Goal: Task Accomplishment & Management: Manage account settings

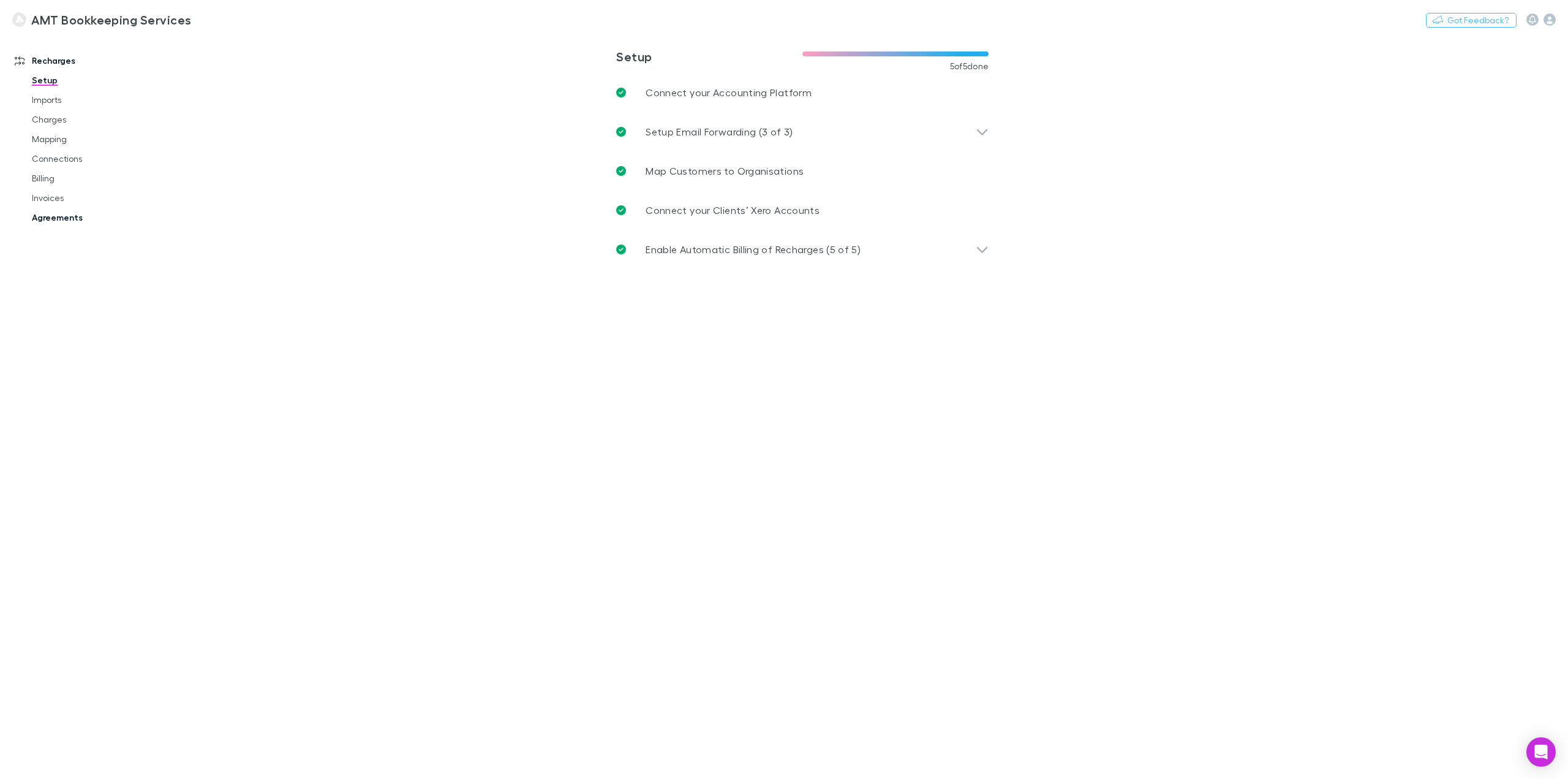
click at [67, 215] on link "Agreements" at bounding box center [95, 218] width 152 height 20
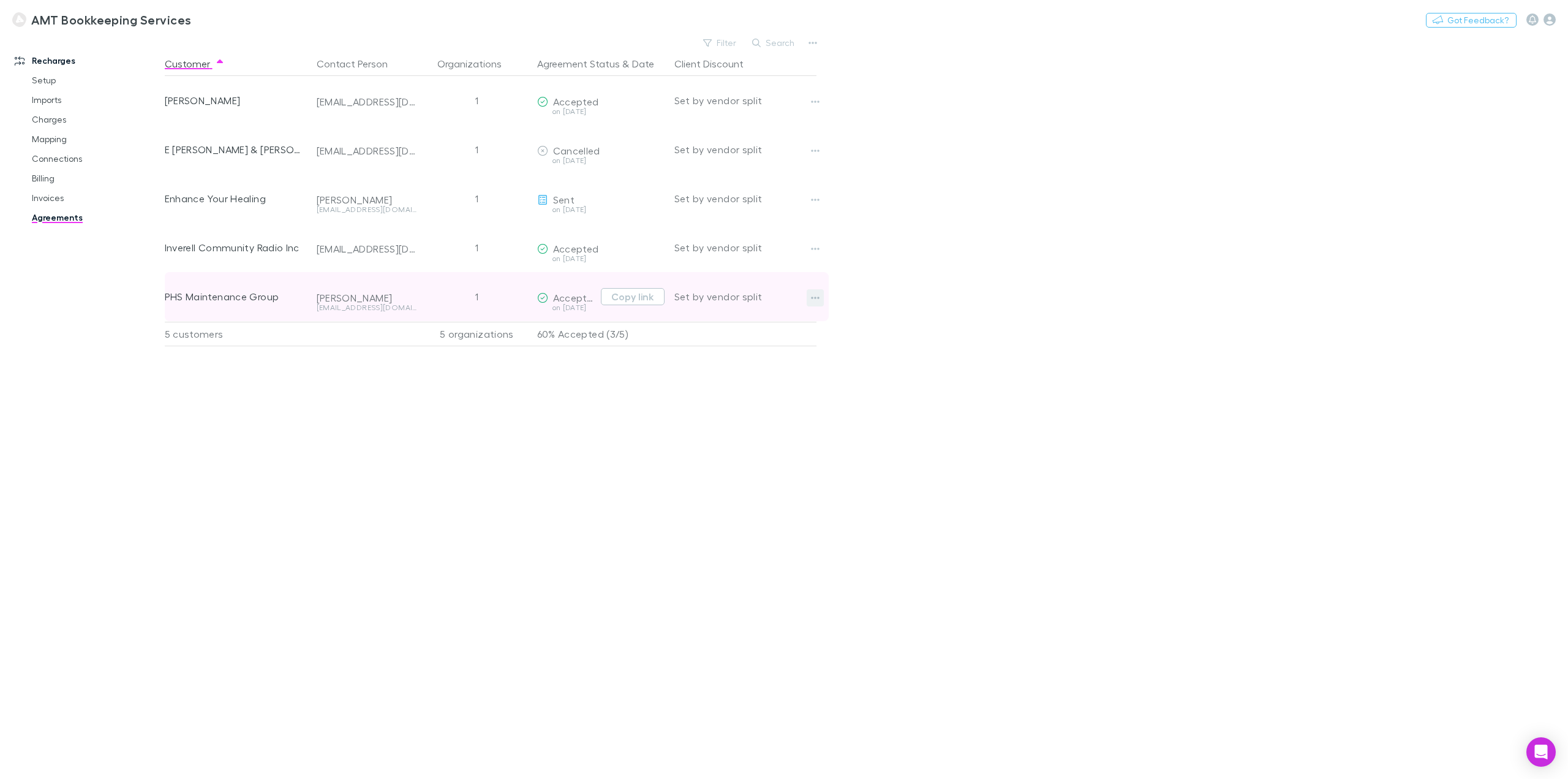
click at [818, 303] on button "button" at bounding box center [815, 298] width 17 height 17
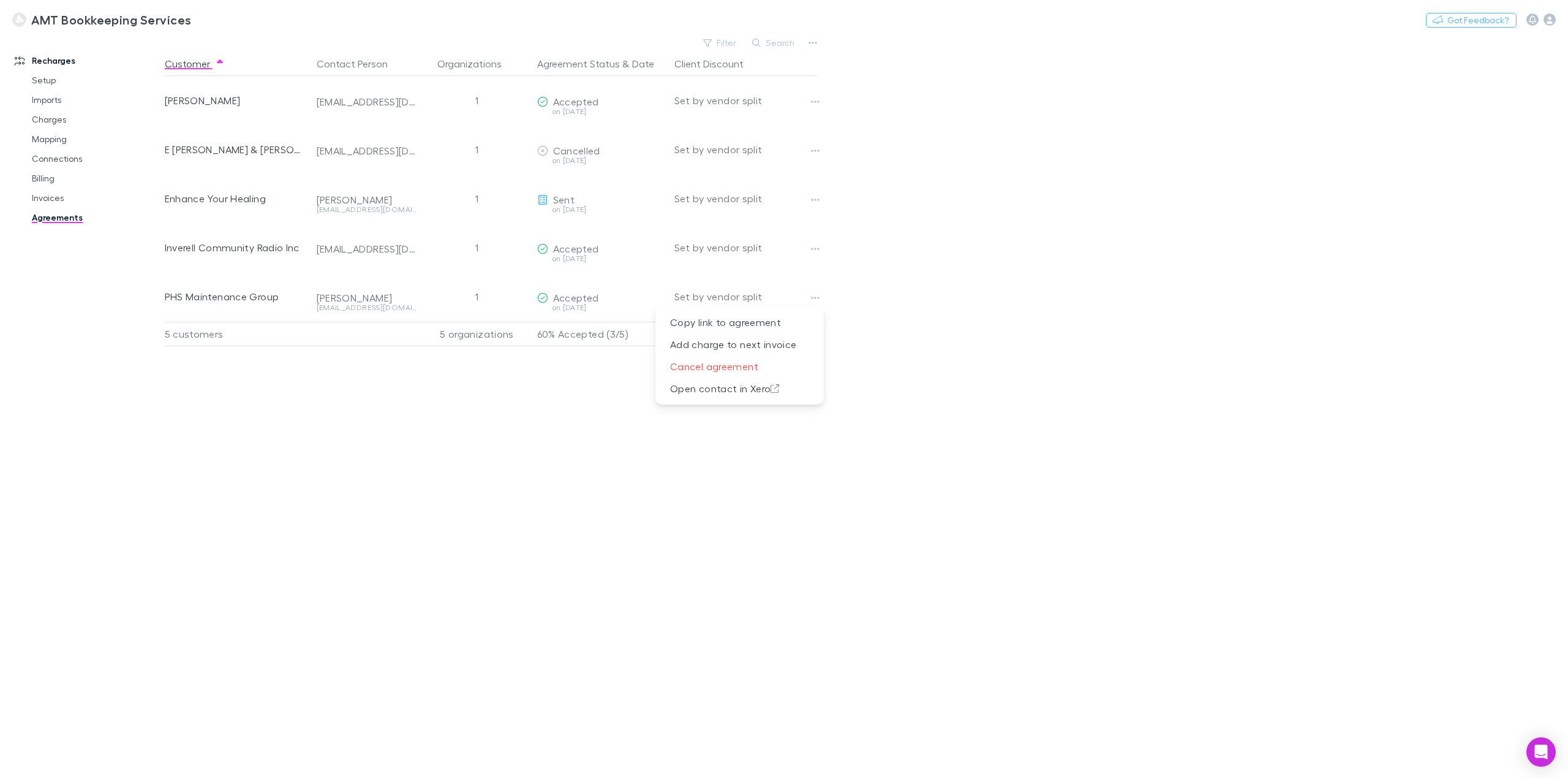
click at [862, 260] on div at bounding box center [784, 390] width 1568 height 779
click at [45, 199] on link "Invoices" at bounding box center [95, 198] width 152 height 20
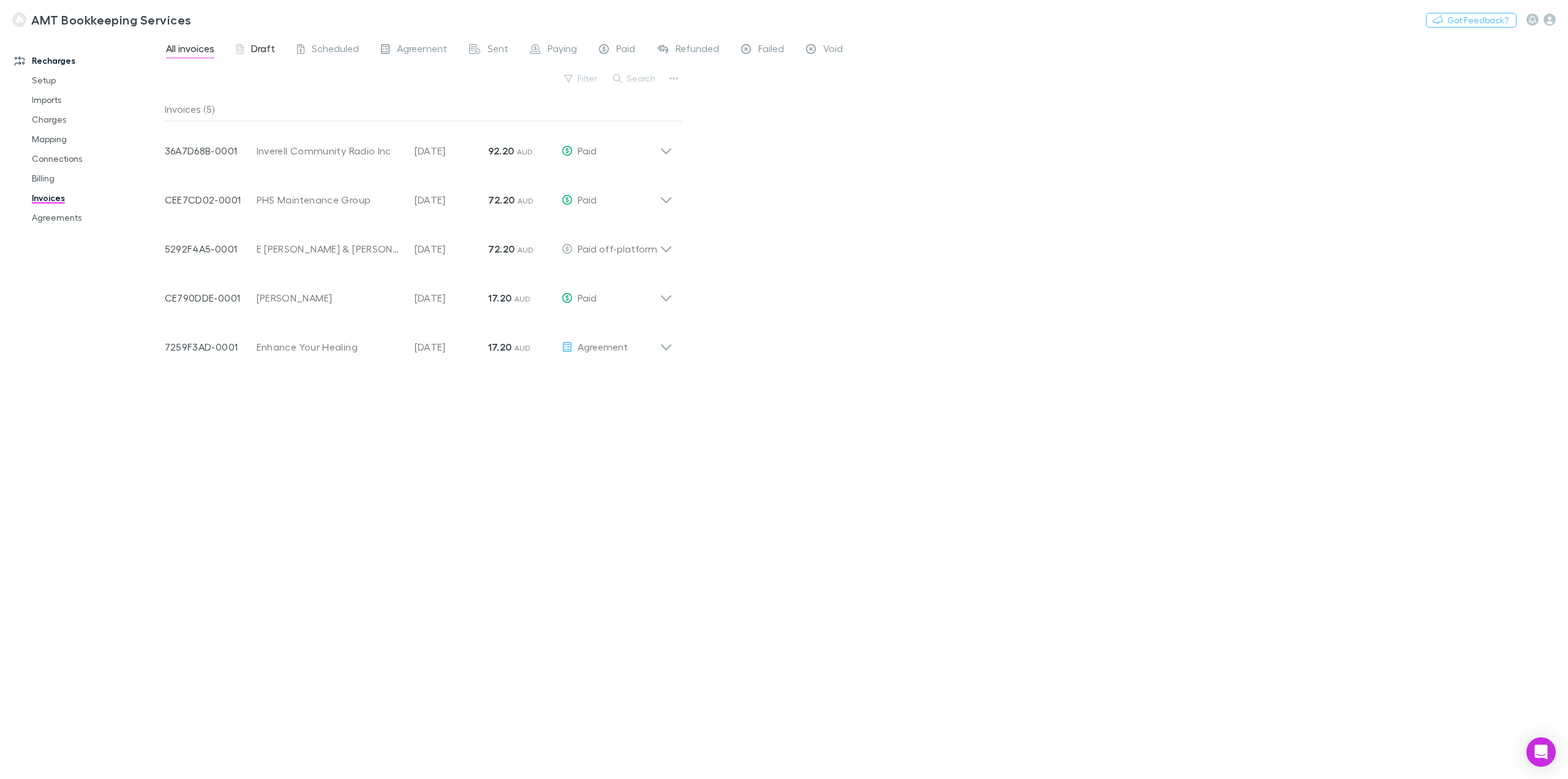
click at [273, 47] on span "Draft" at bounding box center [263, 50] width 24 height 16
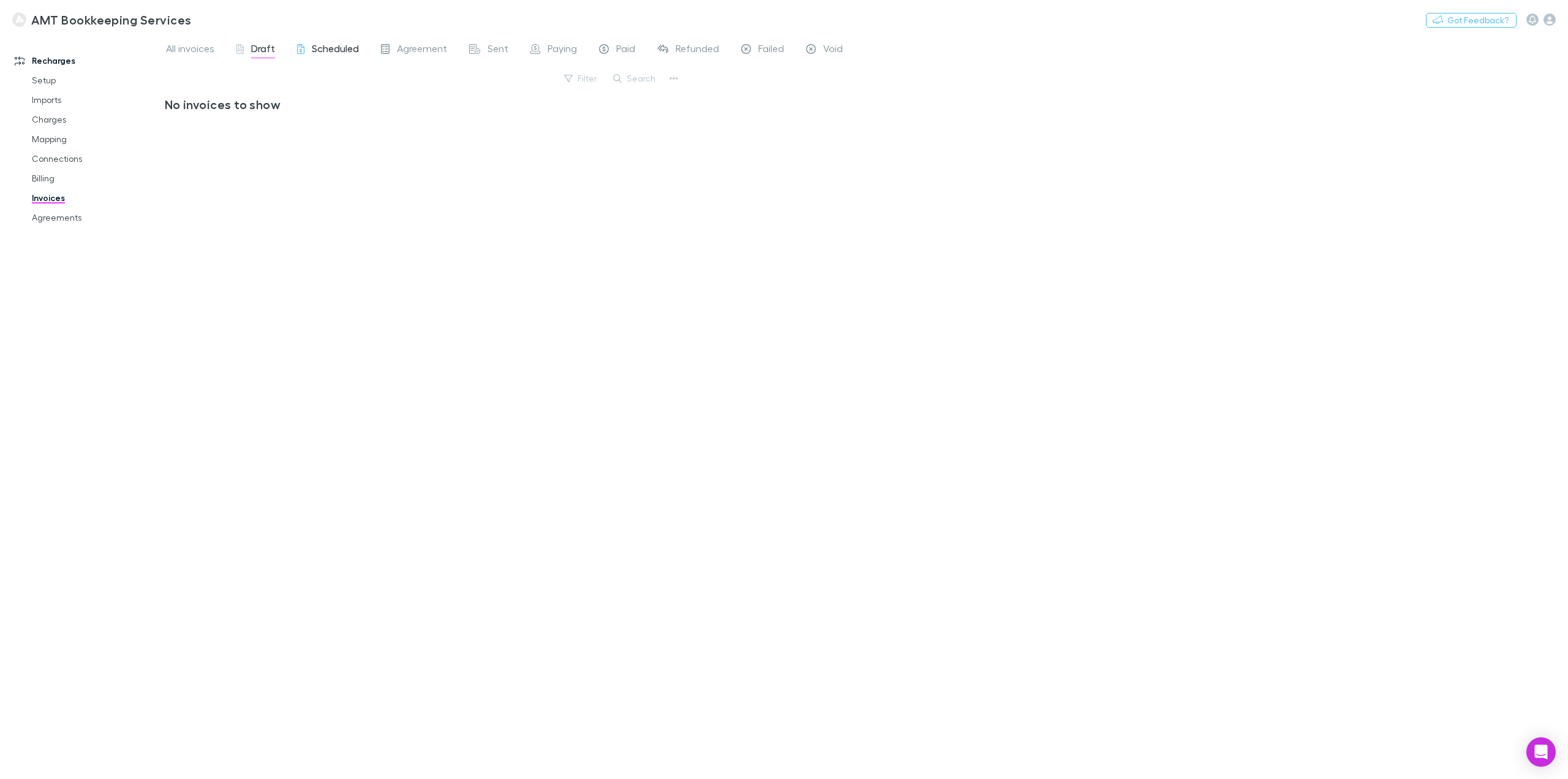
click at [333, 51] on span "Scheduled" at bounding box center [335, 50] width 47 height 16
click at [386, 54] on icon at bounding box center [385, 50] width 8 height 13
click at [169, 54] on span "All invoices" at bounding box center [189, 50] width 48 height 16
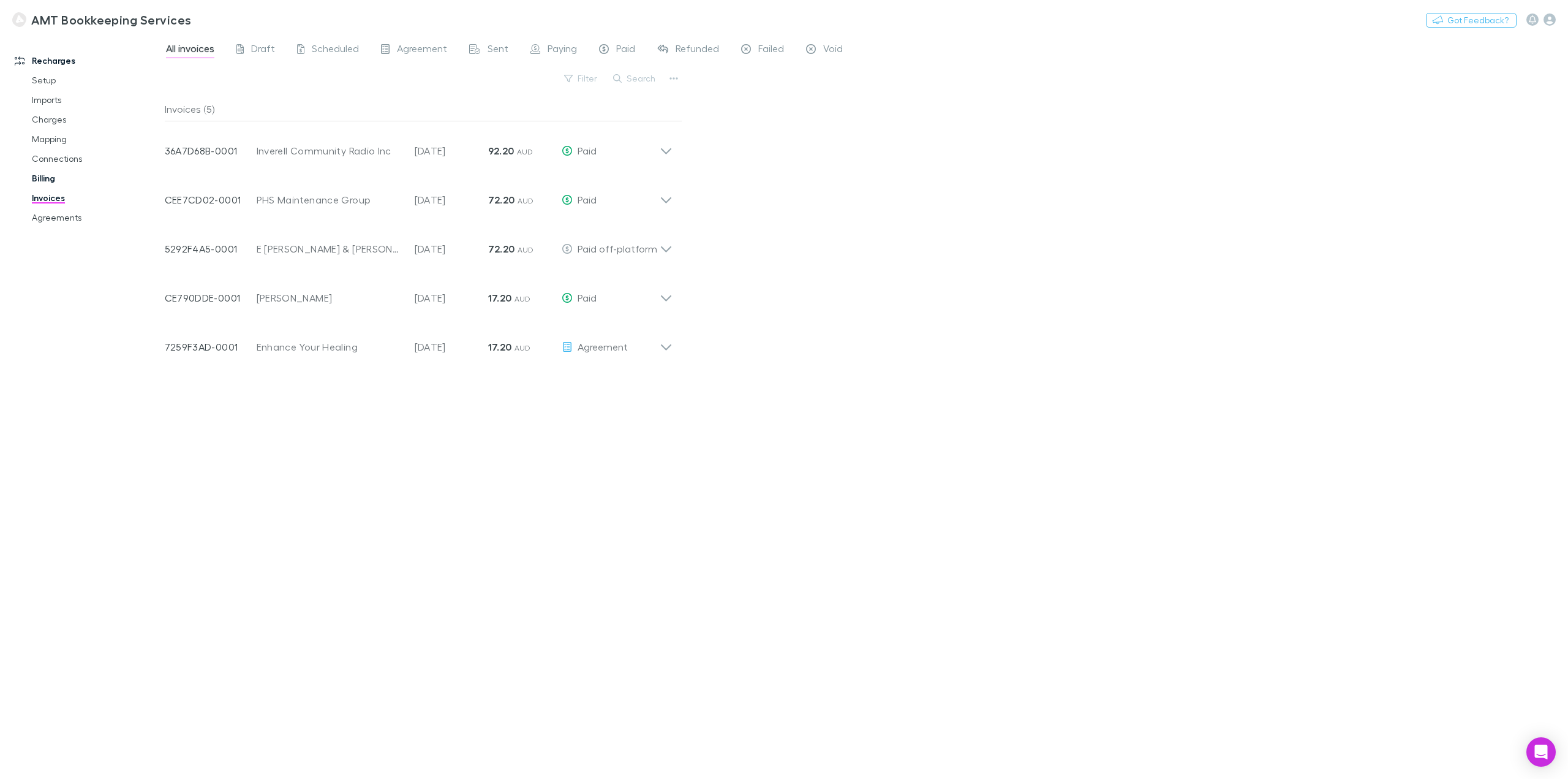
click at [69, 172] on link "Billing" at bounding box center [95, 179] width 152 height 20
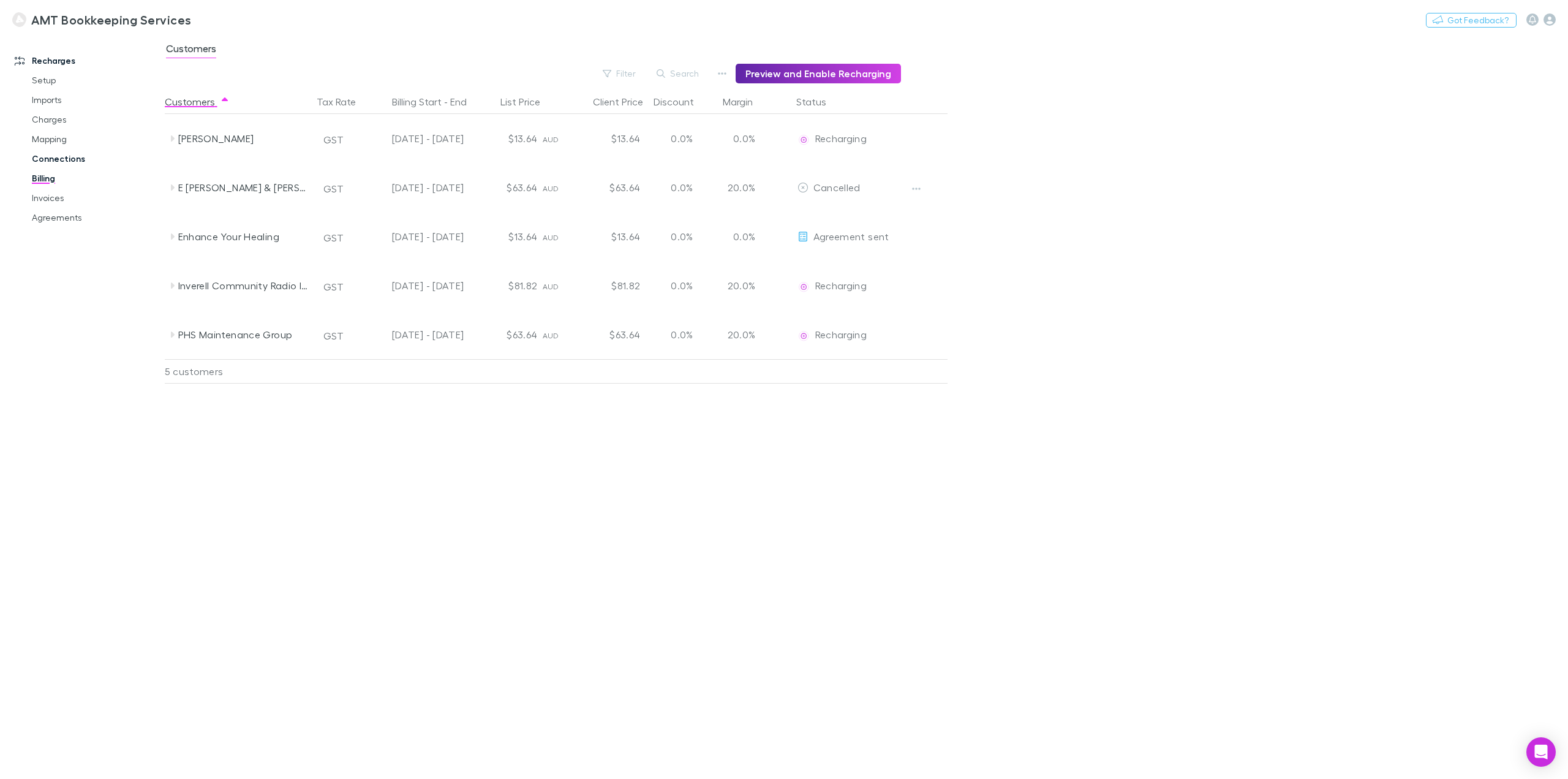
click at [73, 163] on link "Connections" at bounding box center [95, 159] width 152 height 20
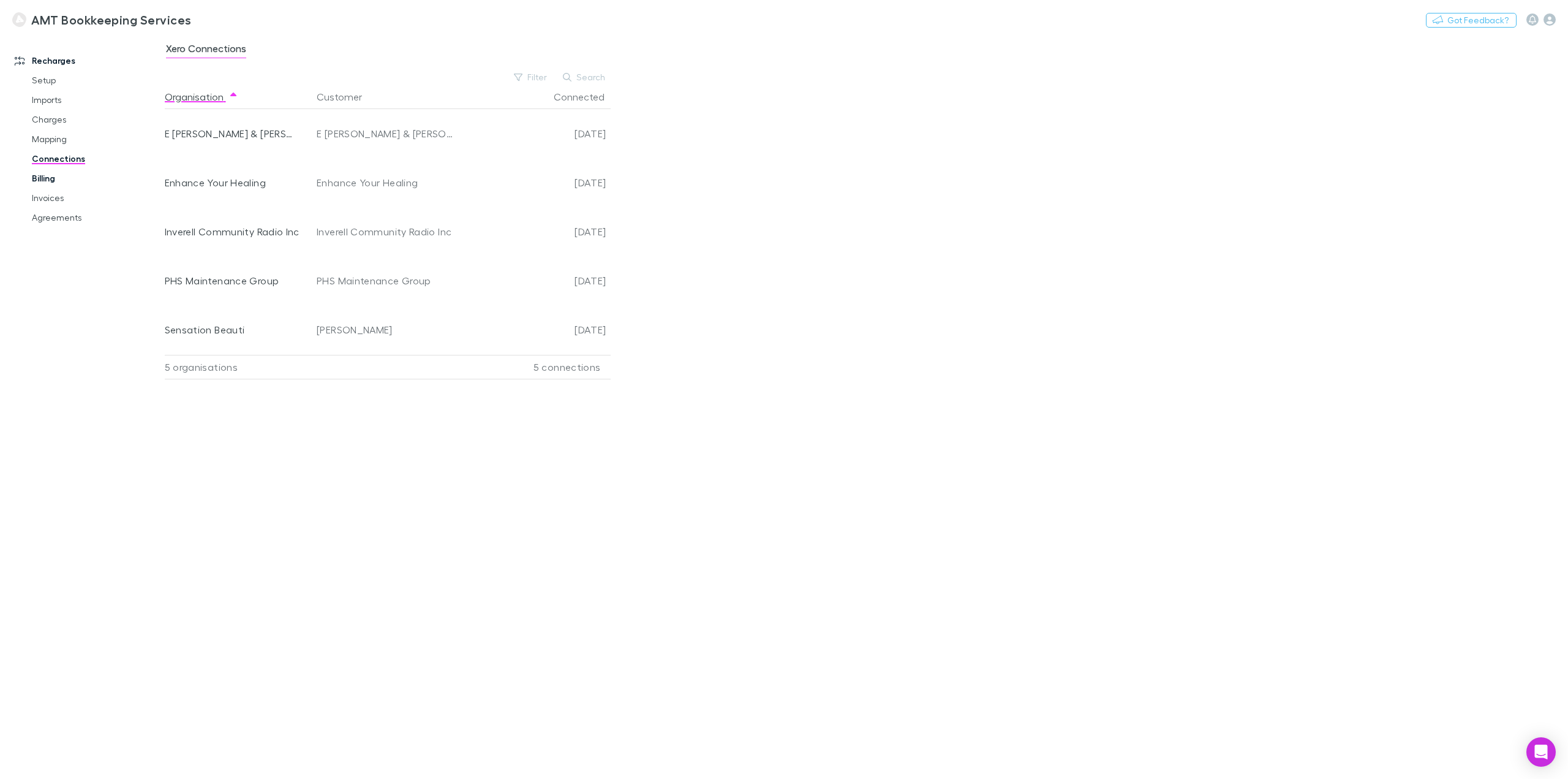
click at [64, 174] on link "Billing" at bounding box center [95, 179] width 152 height 20
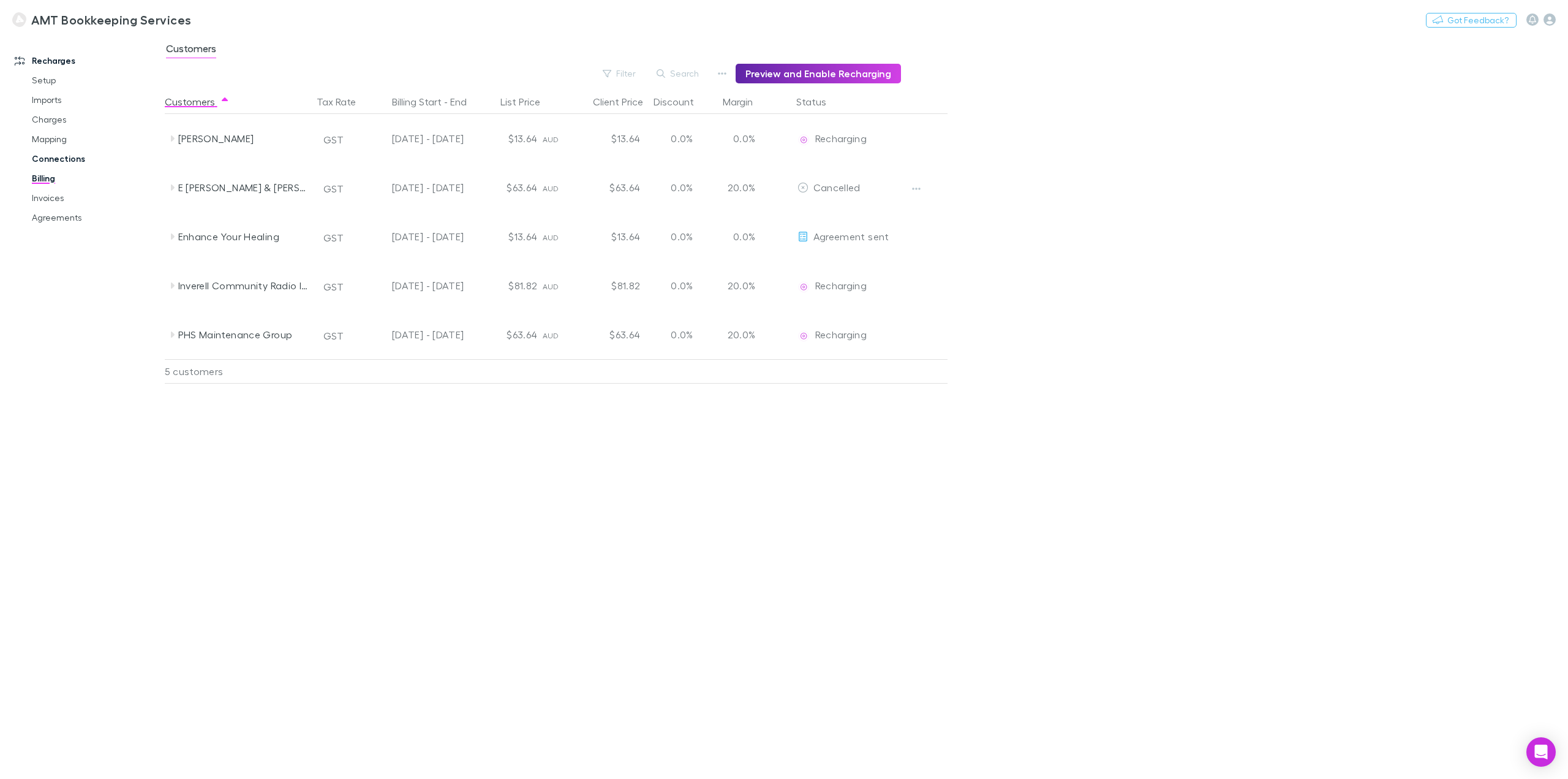
click at [73, 160] on link "Connections" at bounding box center [95, 159] width 152 height 20
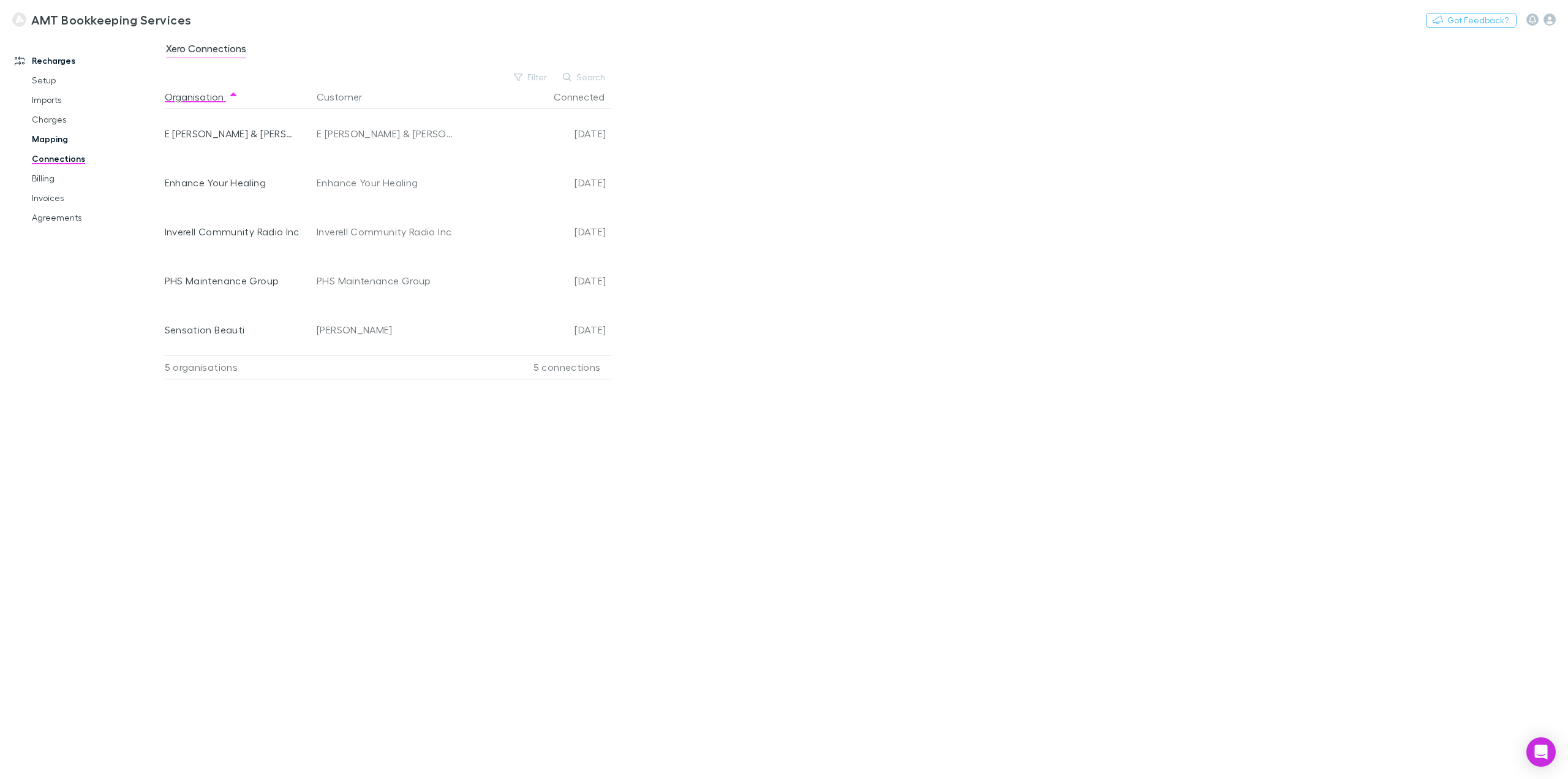
click at [67, 141] on link "Mapping" at bounding box center [95, 139] width 152 height 20
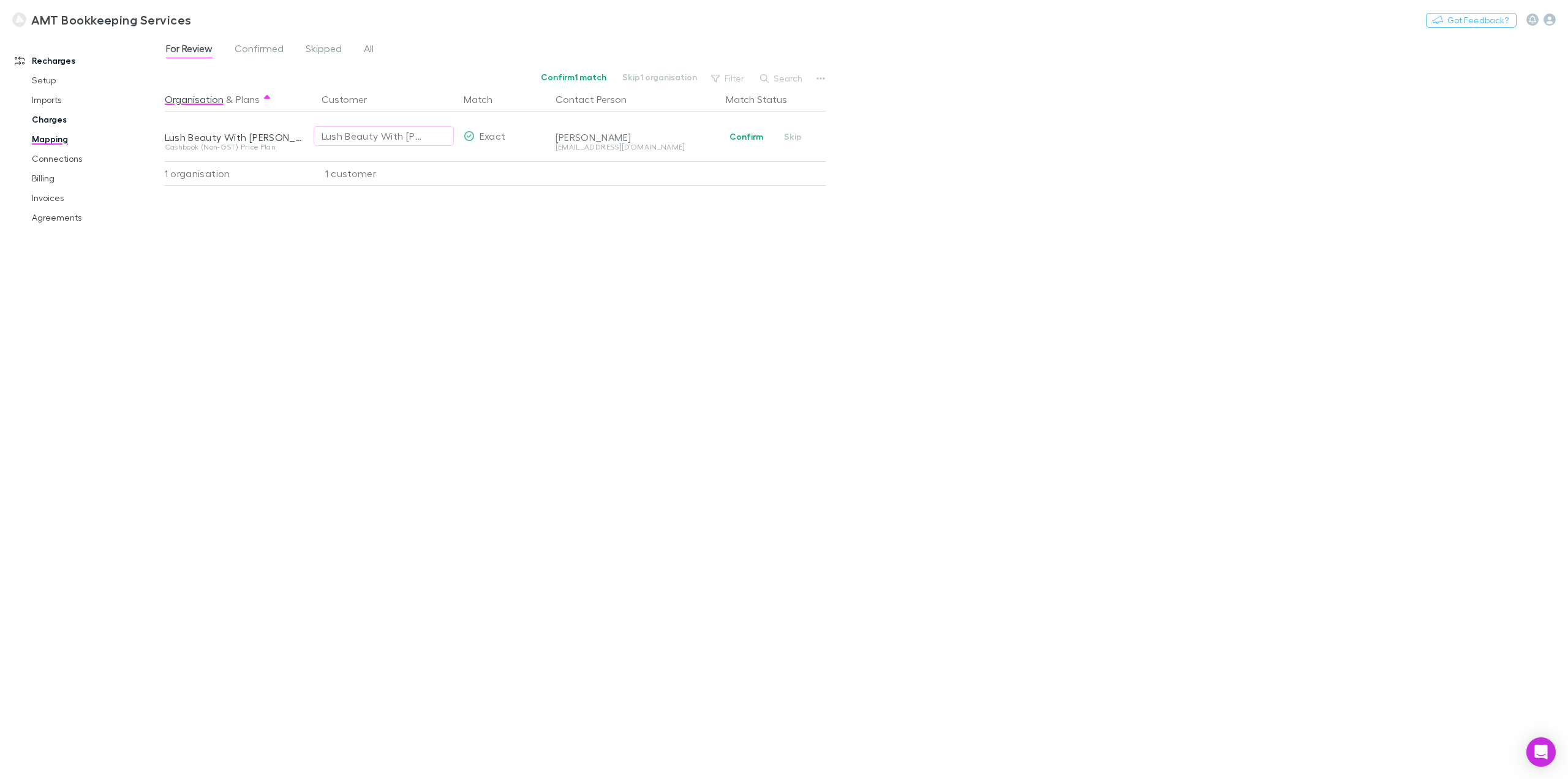
click at [68, 117] on link "Charges" at bounding box center [95, 120] width 152 height 20
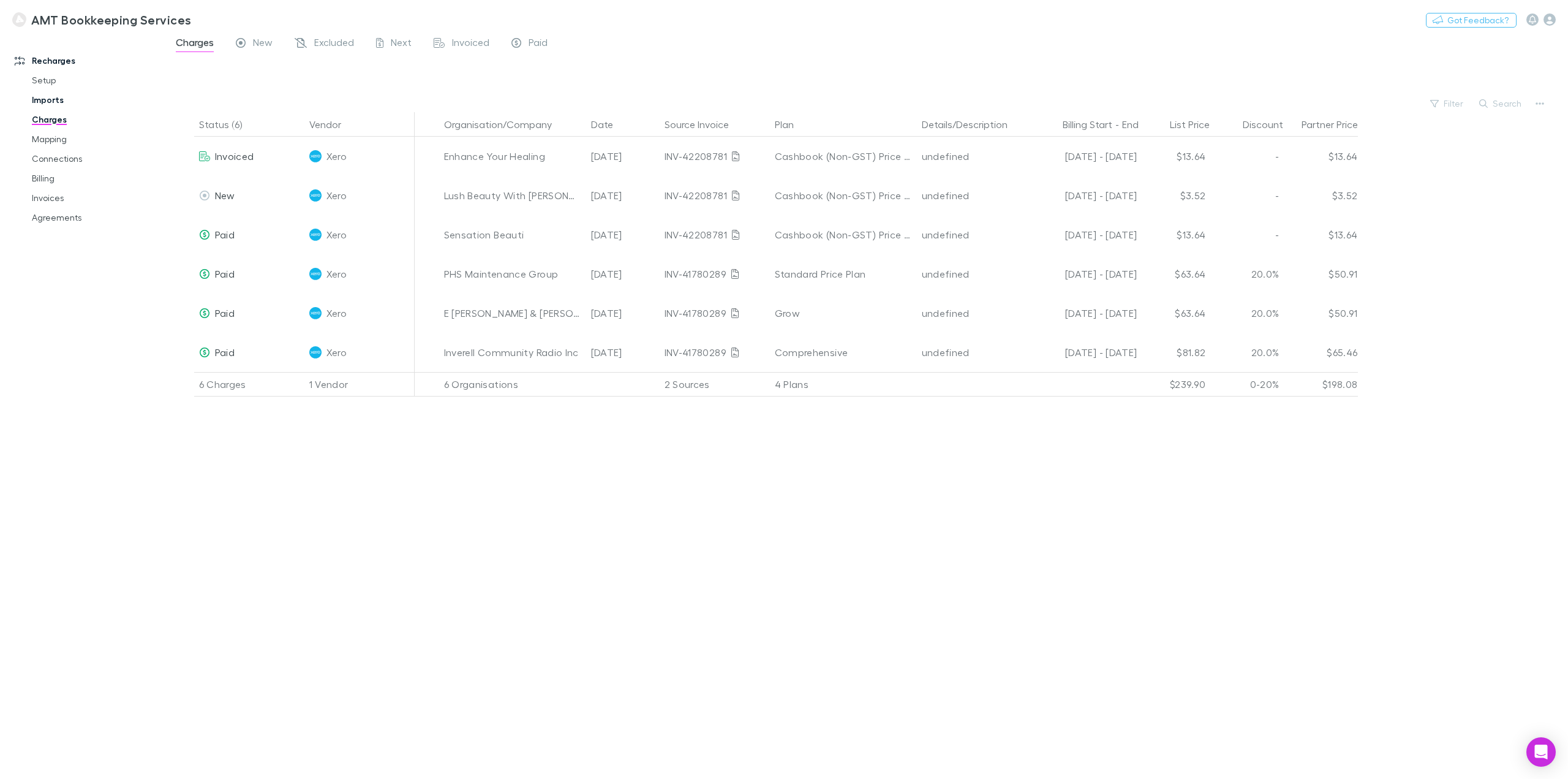
click at [63, 101] on link "Imports" at bounding box center [95, 100] width 152 height 20
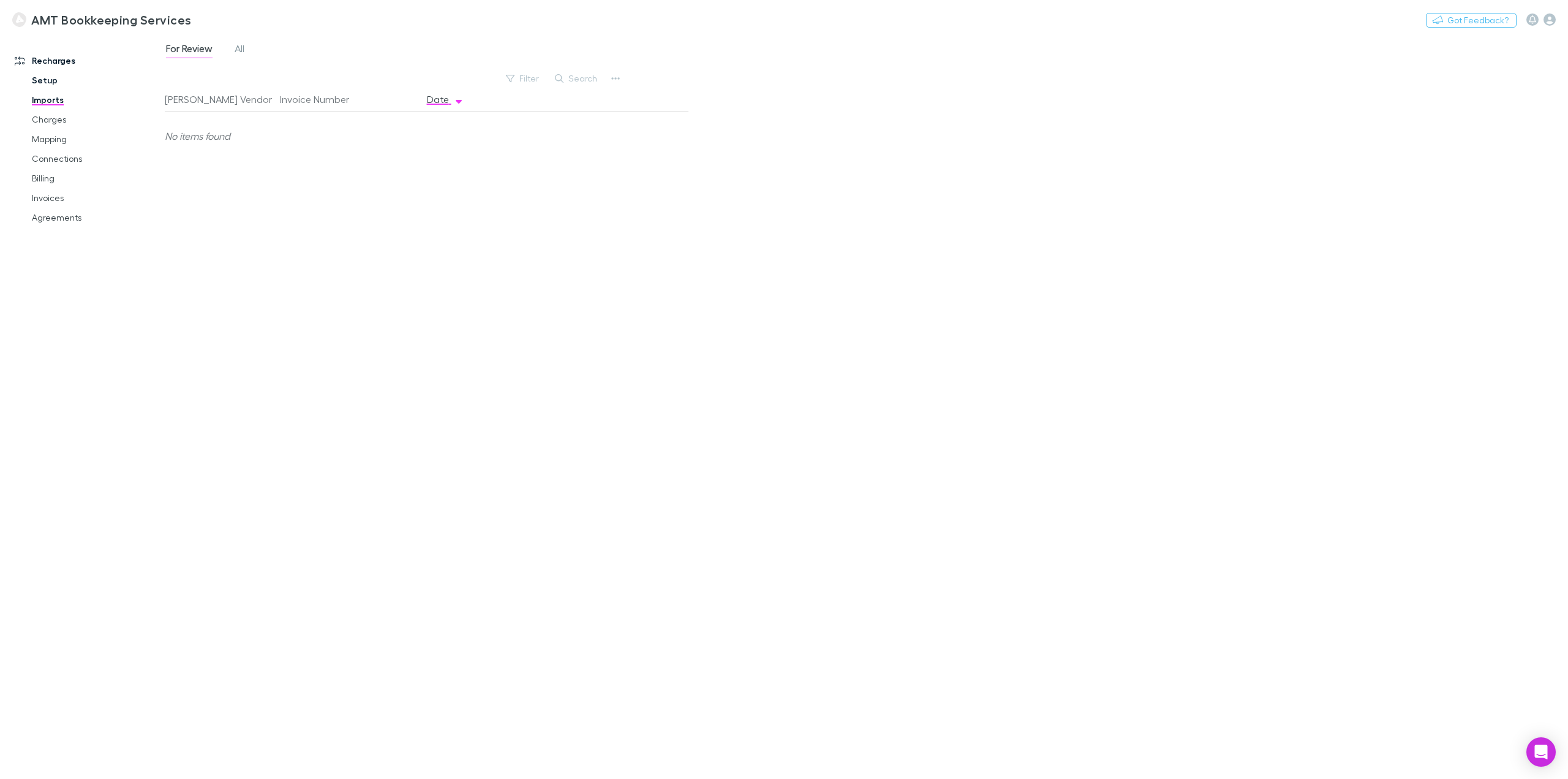
click at [59, 82] on link "Setup" at bounding box center [95, 80] width 152 height 20
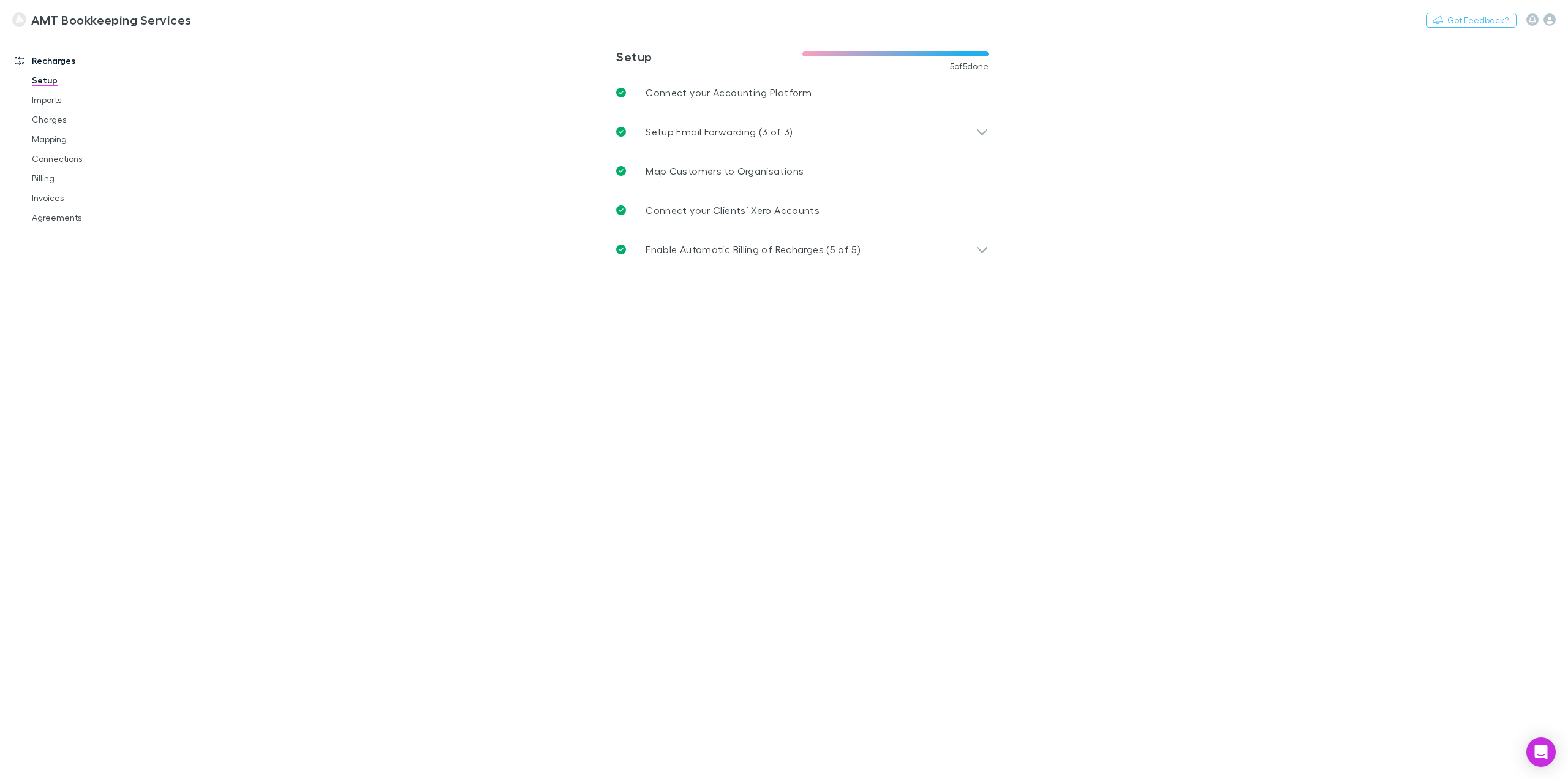
click at [1545, 12] on div "Nothing Got Feedback?" at bounding box center [1497, 19] width 142 height 16
click at [1549, 17] on icon "button" at bounding box center [1550, 20] width 12 height 12
click at [1434, 107] on p "My account" at bounding box center [1471, 108] width 169 height 22
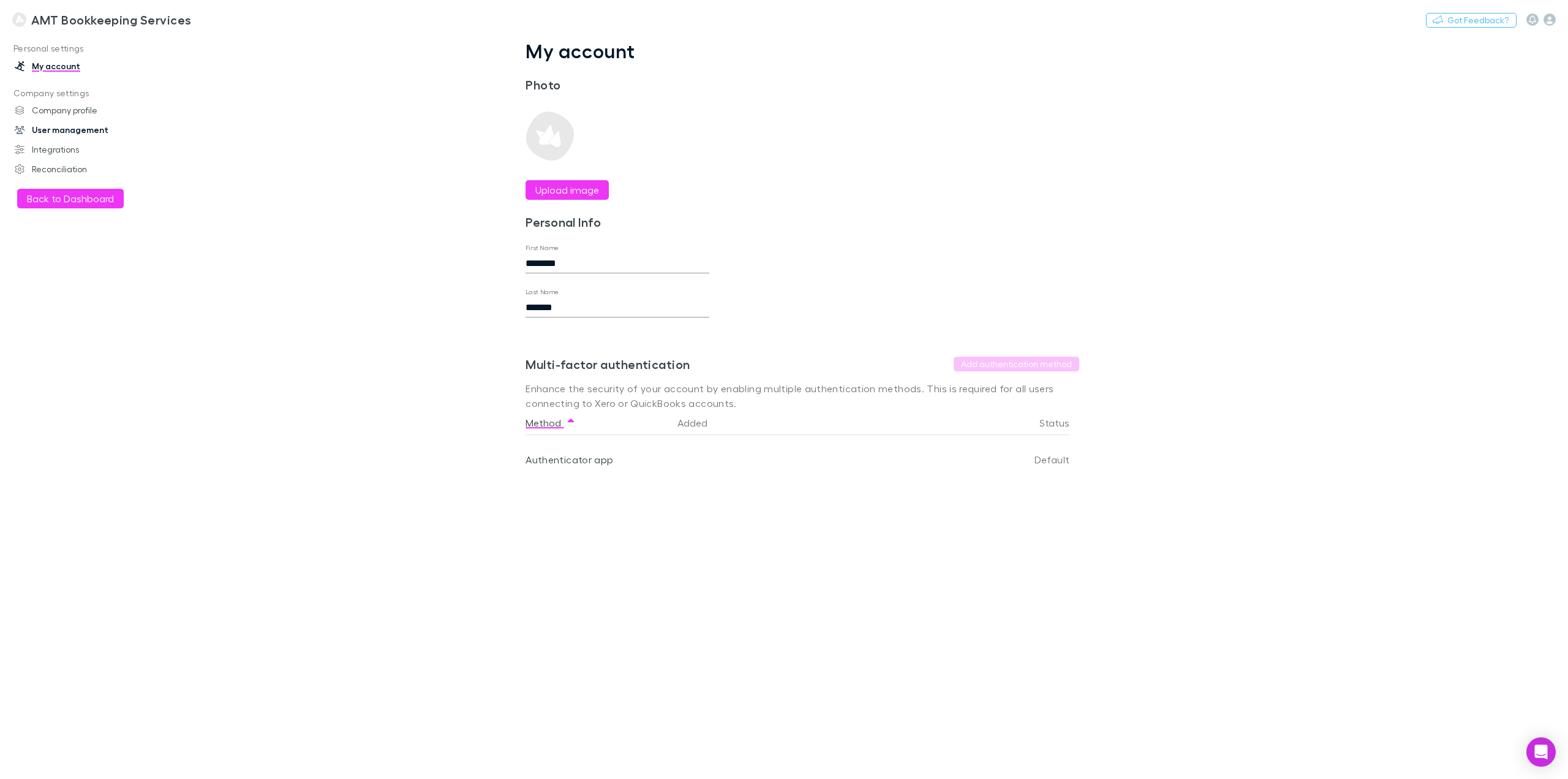
click at [79, 126] on link "User management" at bounding box center [86, 130] width 169 height 20
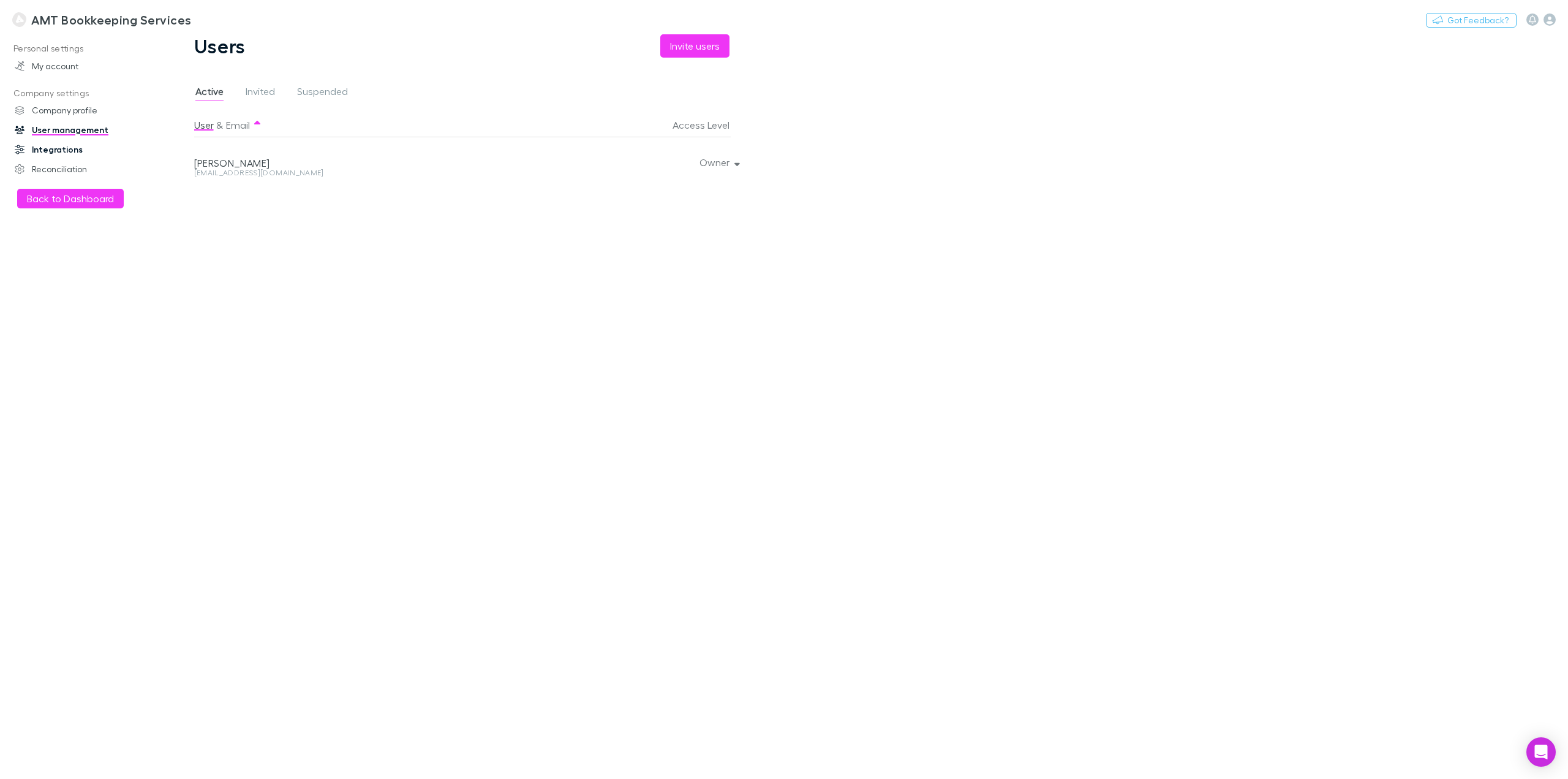
click at [79, 147] on link "Integrations" at bounding box center [86, 150] width 169 height 20
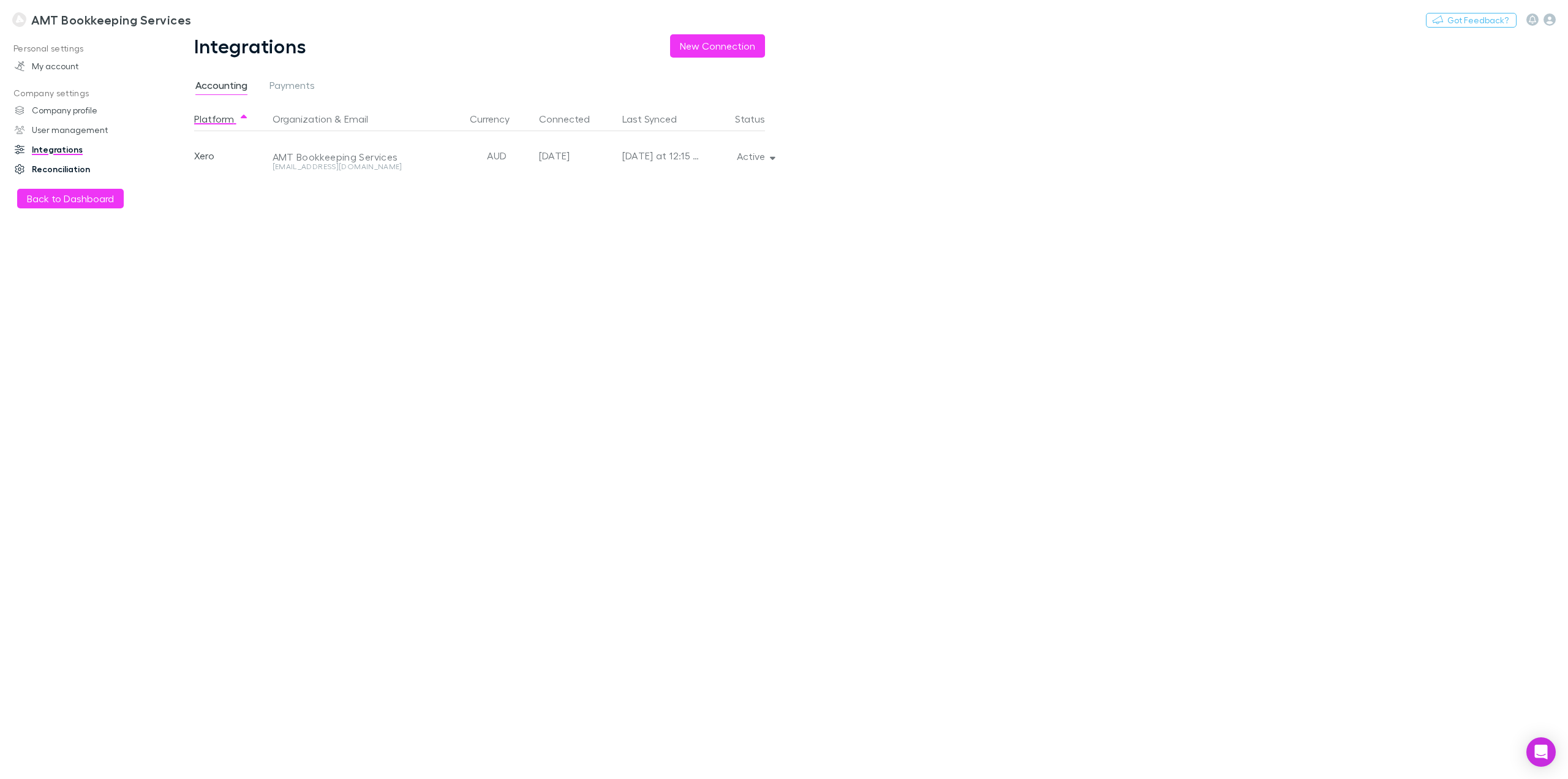
click at [81, 166] on link "Reconciliation" at bounding box center [86, 170] width 169 height 20
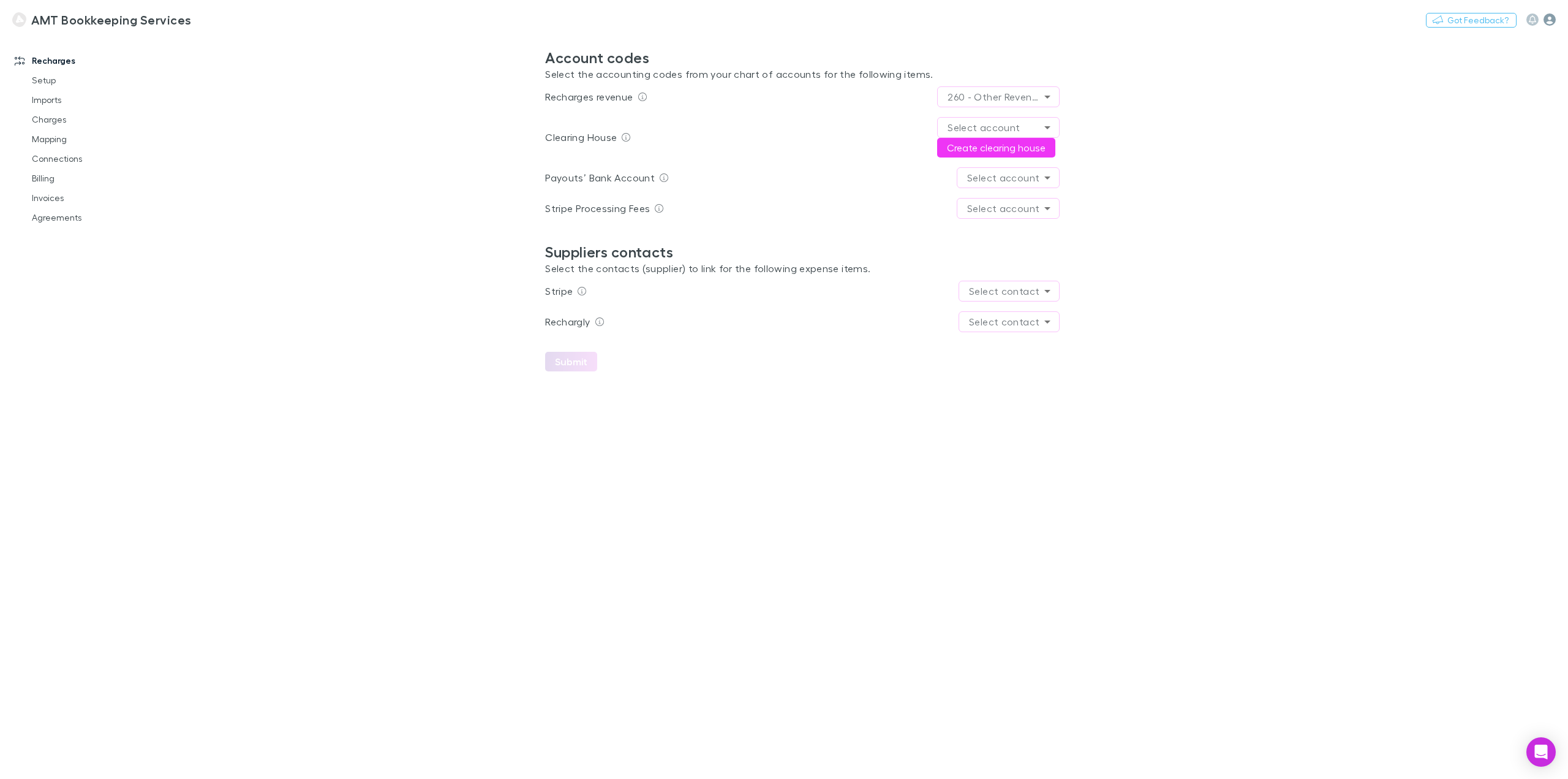
click at [1546, 22] on icon "button" at bounding box center [1550, 20] width 12 height 12
click at [1436, 112] on p "My account" at bounding box center [1471, 108] width 169 height 22
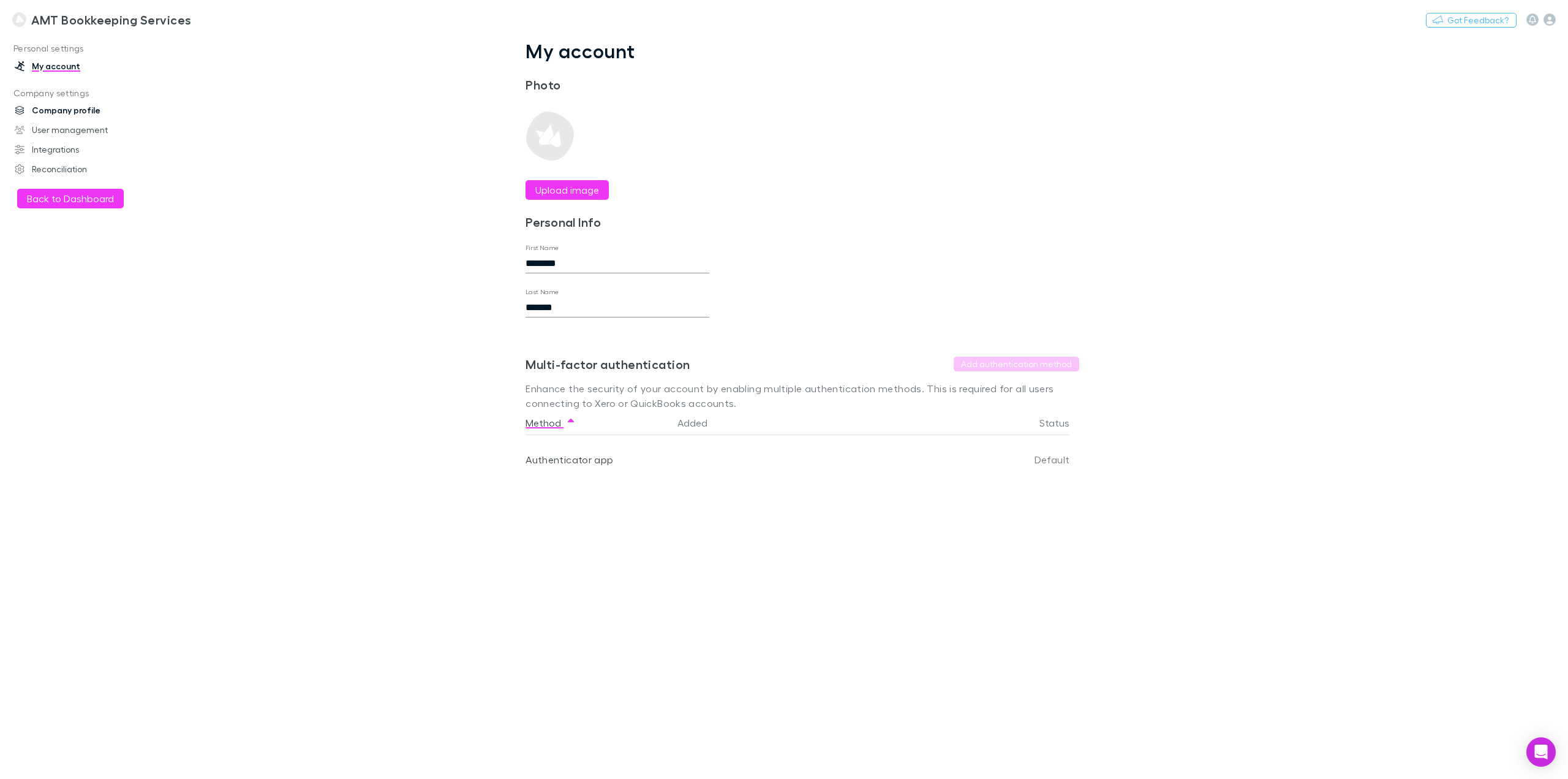
click at [87, 115] on link "Company profile" at bounding box center [86, 111] width 169 height 20
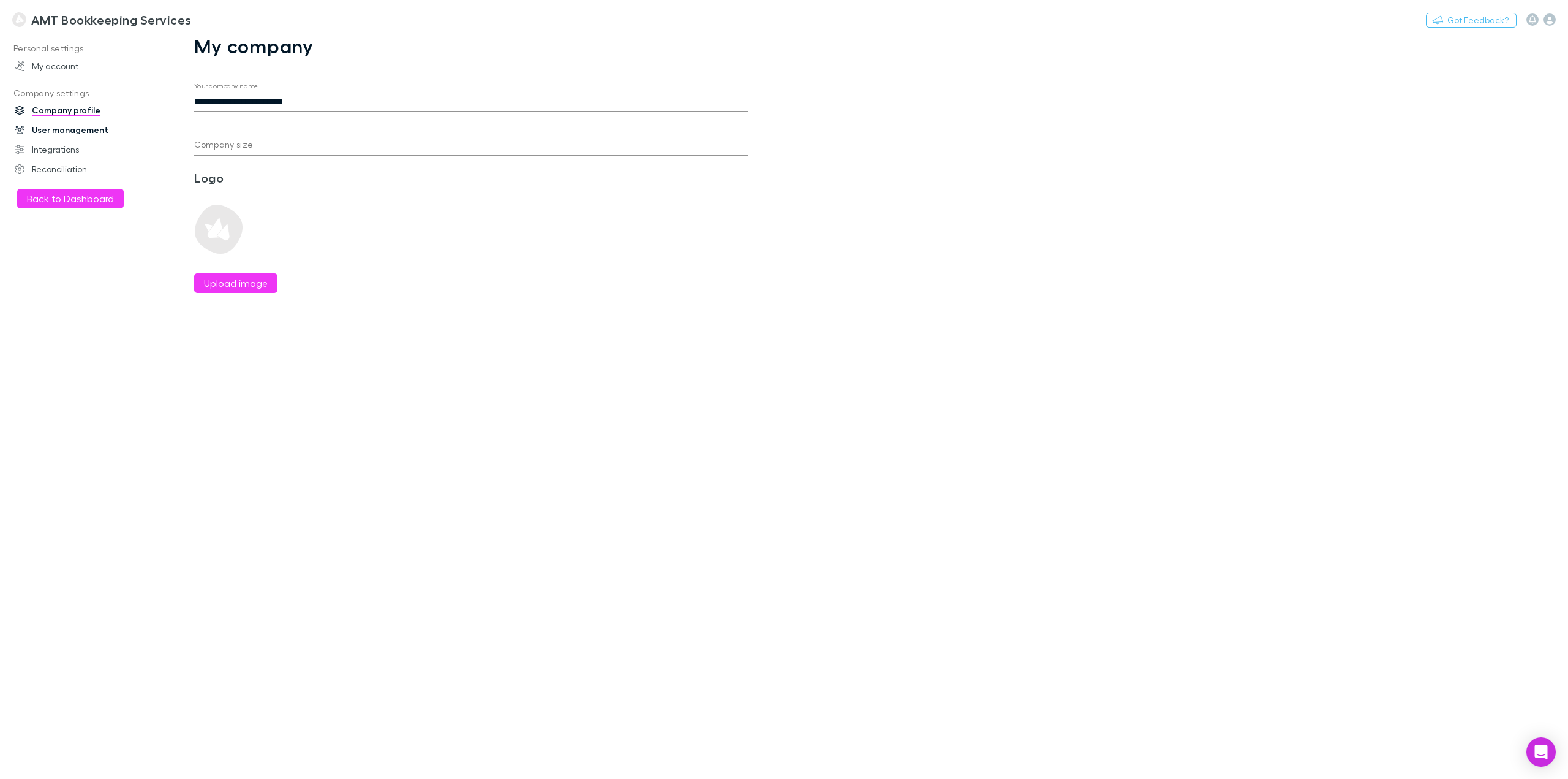
click at [89, 127] on link "User management" at bounding box center [86, 130] width 169 height 20
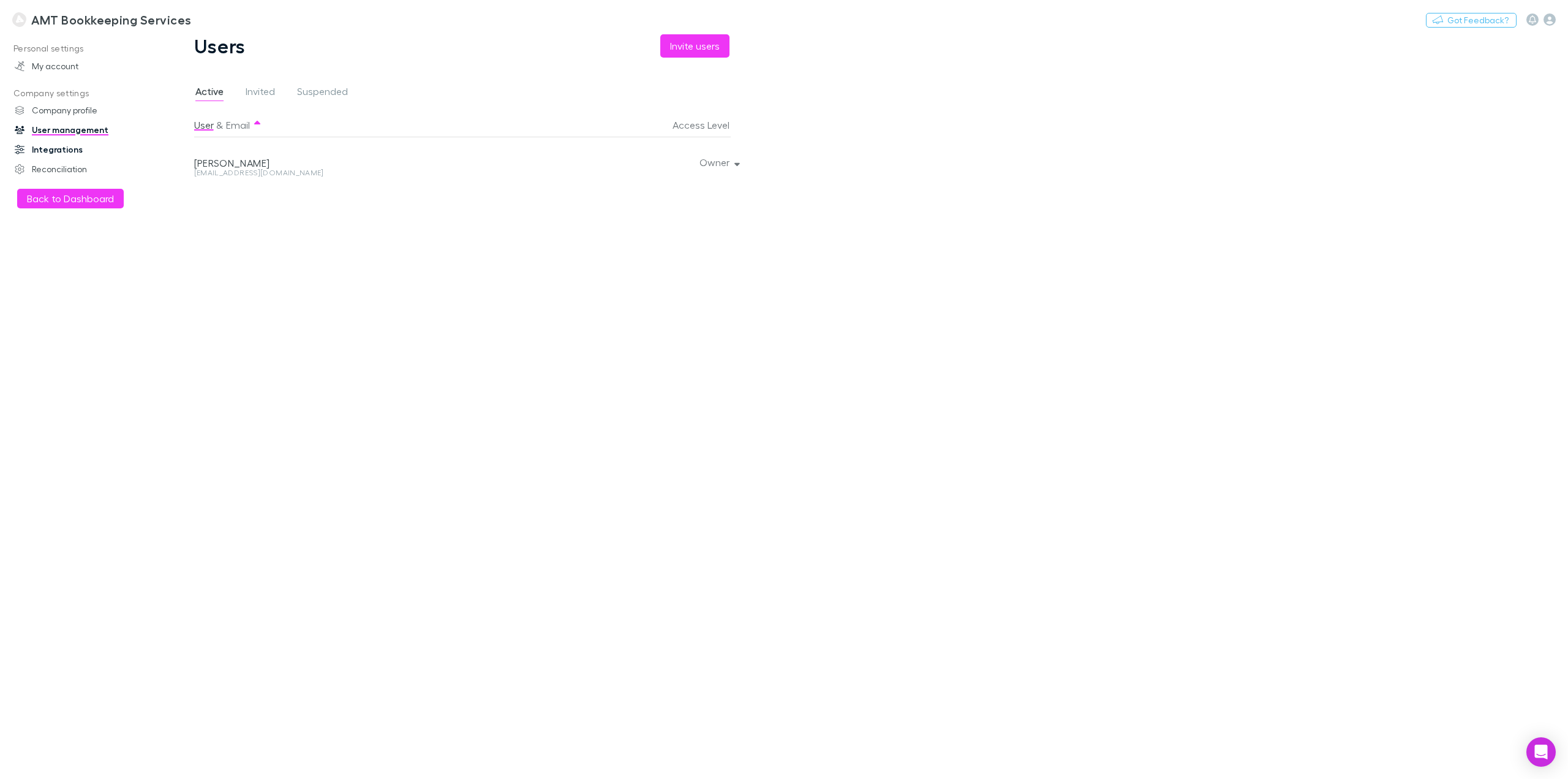
click at [66, 152] on link "Integrations" at bounding box center [86, 150] width 169 height 20
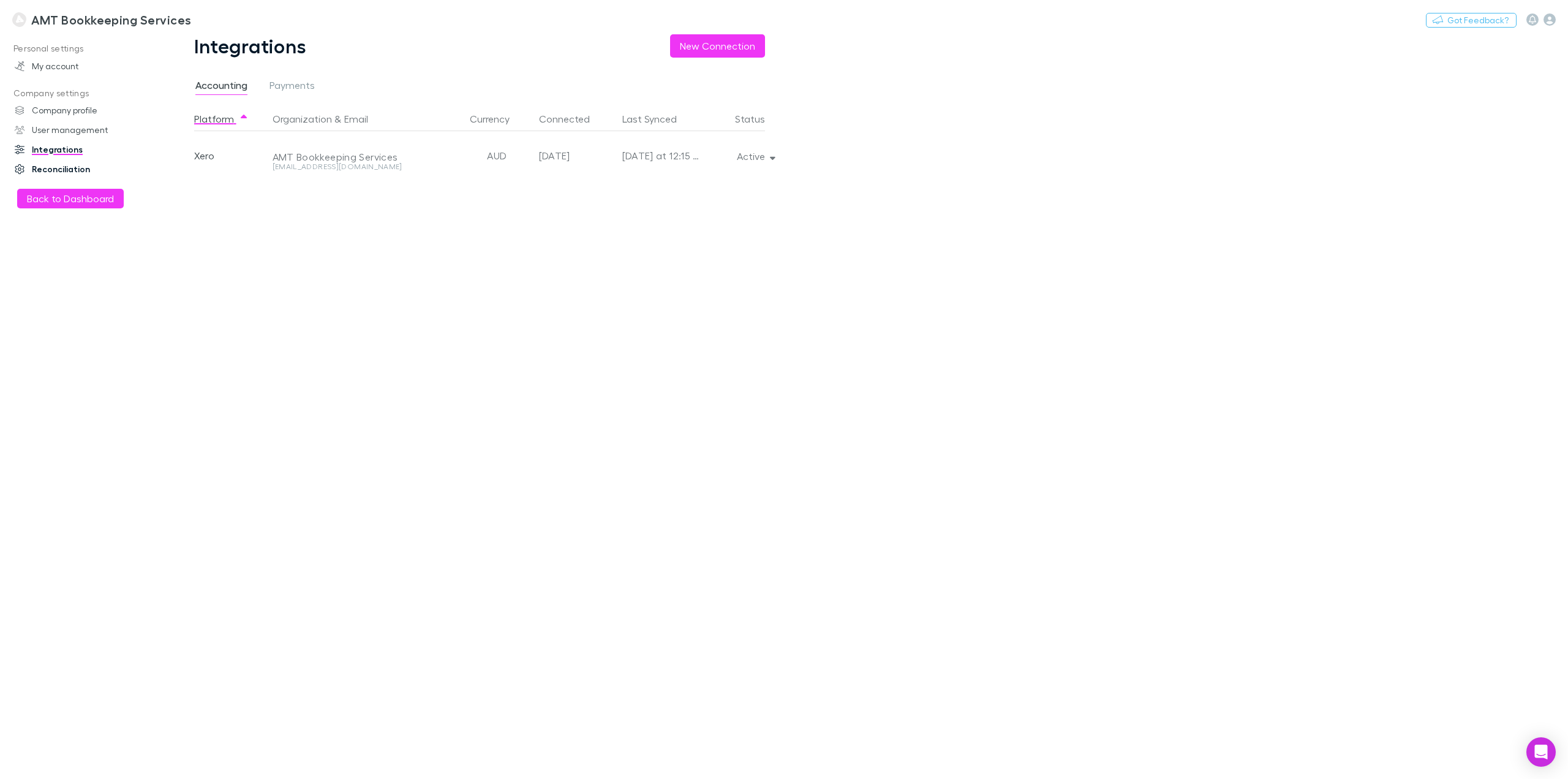
click at [72, 163] on link "Reconciliation" at bounding box center [86, 170] width 169 height 20
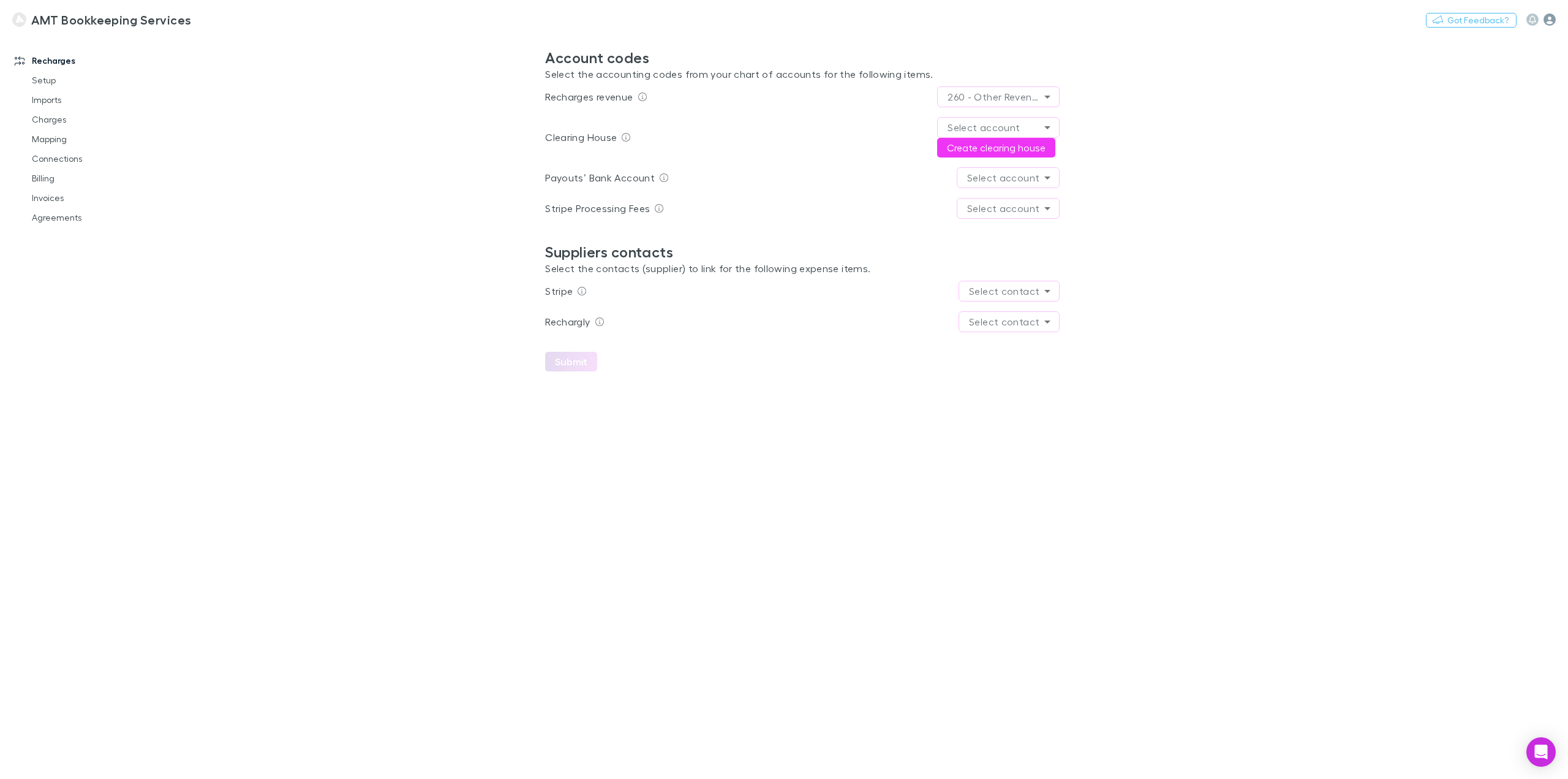
click at [1548, 21] on icon "button" at bounding box center [1550, 20] width 12 height 12
click at [1442, 105] on p "My account" at bounding box center [1471, 108] width 169 height 22
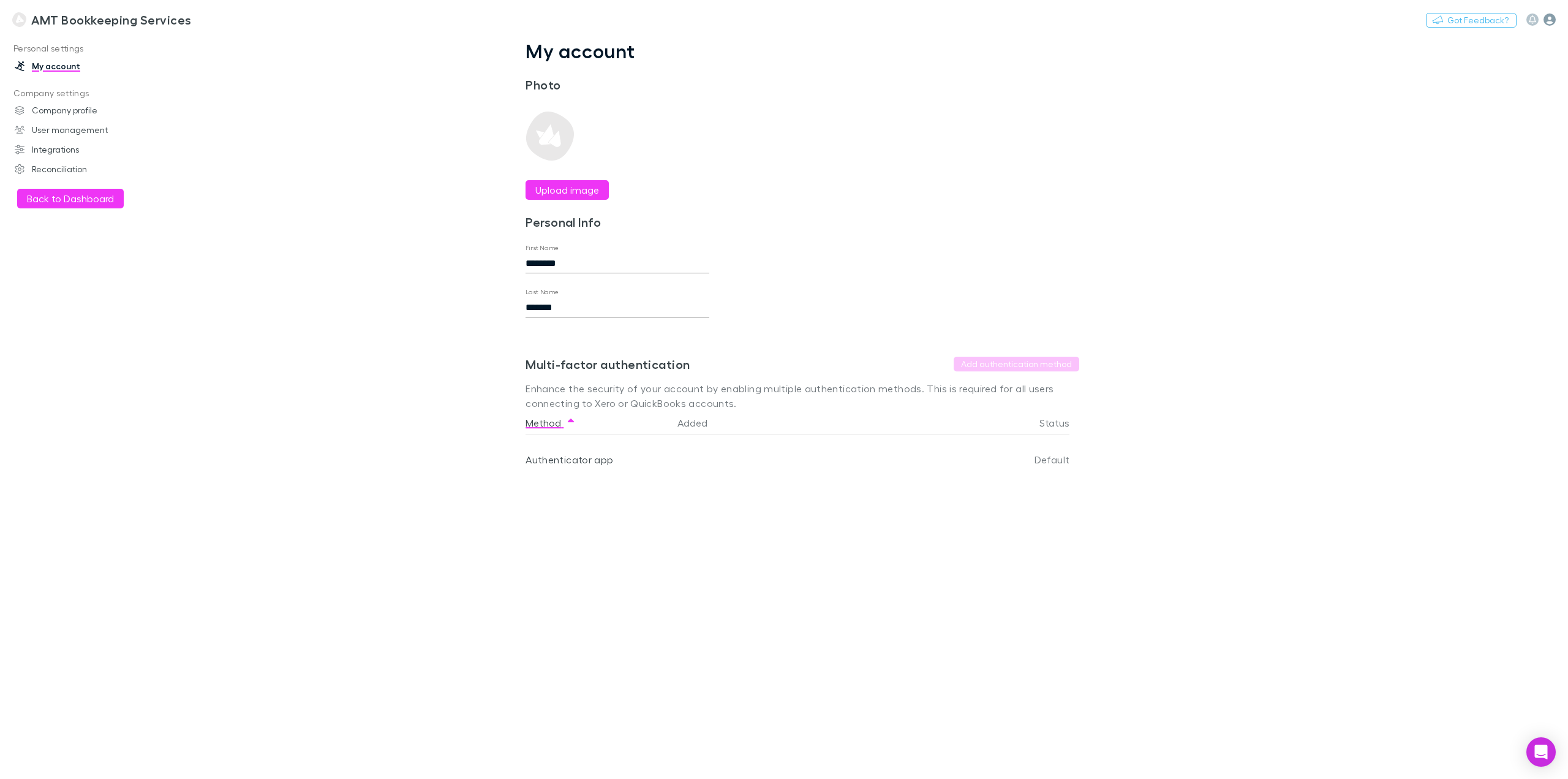
click at [1551, 18] on icon "button" at bounding box center [1550, 20] width 12 height 12
click at [1439, 51] on p "Your role is owner ." at bounding box center [1472, 53] width 139 height 11
click at [1531, 23] on icon "button" at bounding box center [1533, 19] width 8 height 8
click at [36, 42] on div at bounding box center [784, 390] width 1568 height 779
click at [19, 17] on img at bounding box center [19, 19] width 14 height 15
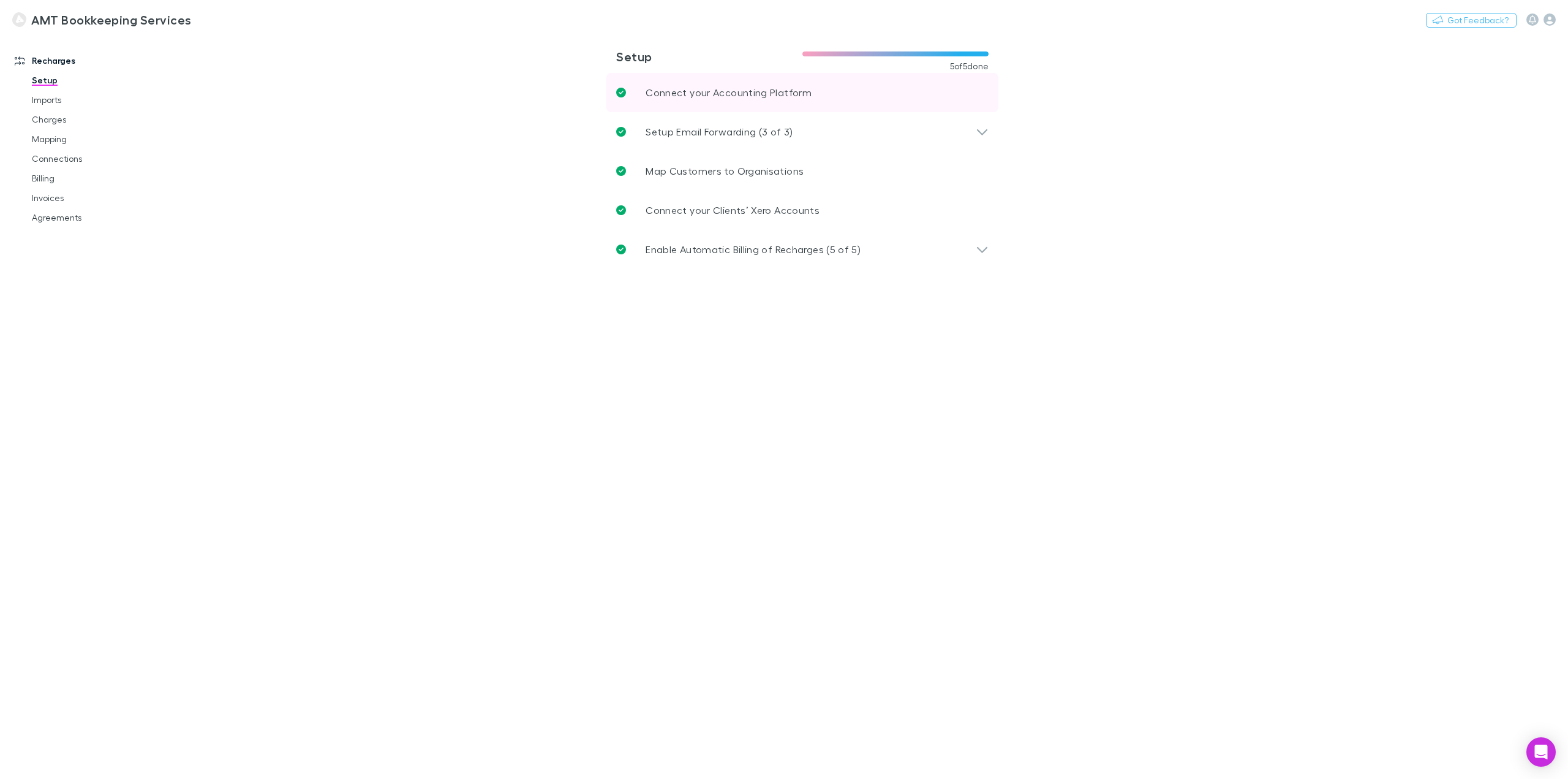
click at [979, 107] on link "Connect your Accounting Platform" at bounding box center [802, 92] width 392 height 39
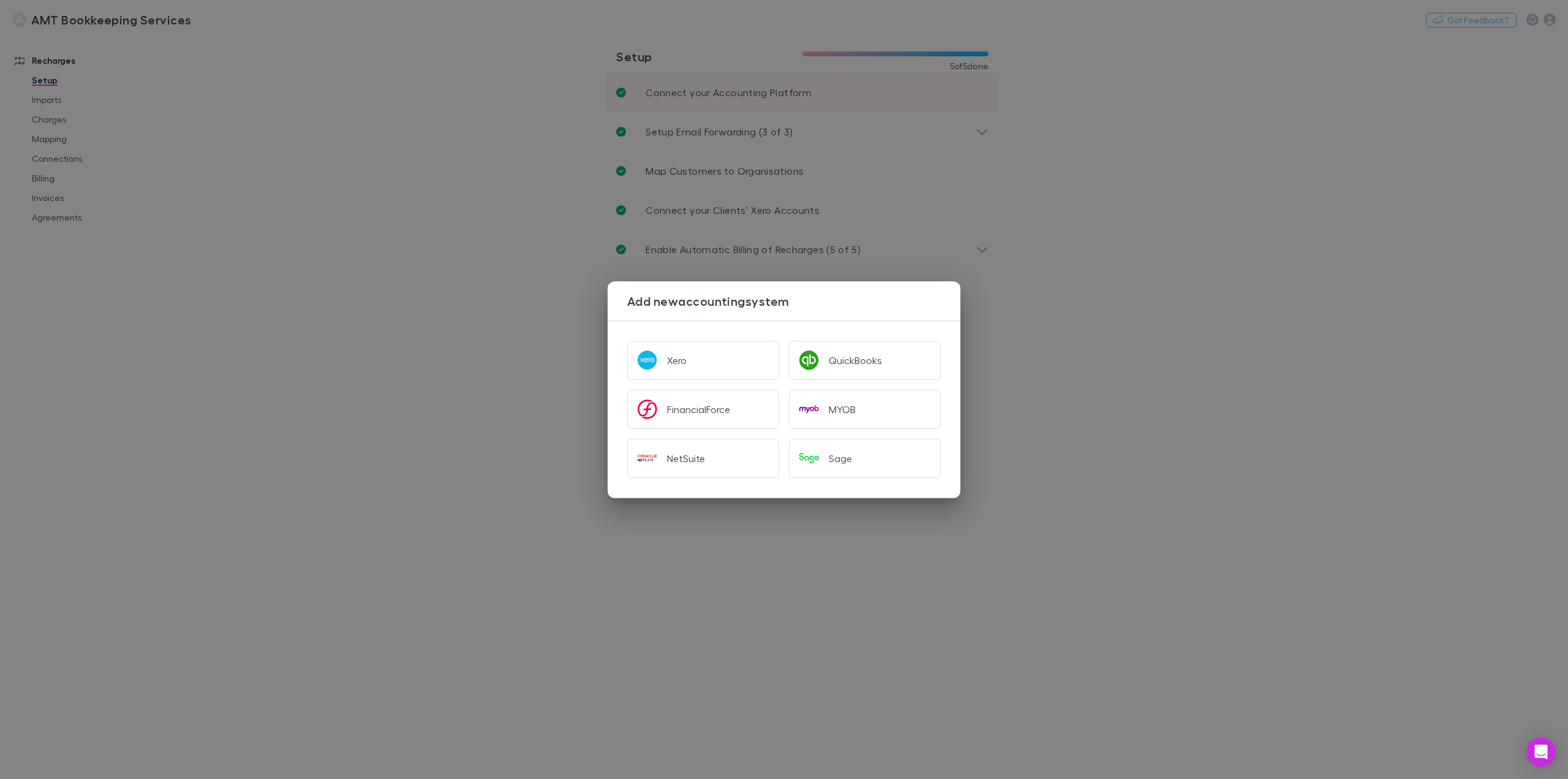
click at [979, 107] on div "Add new accounting system Xero QuickBooks FinancialForce MYOB NetSuite Sage" at bounding box center [784, 390] width 1568 height 779
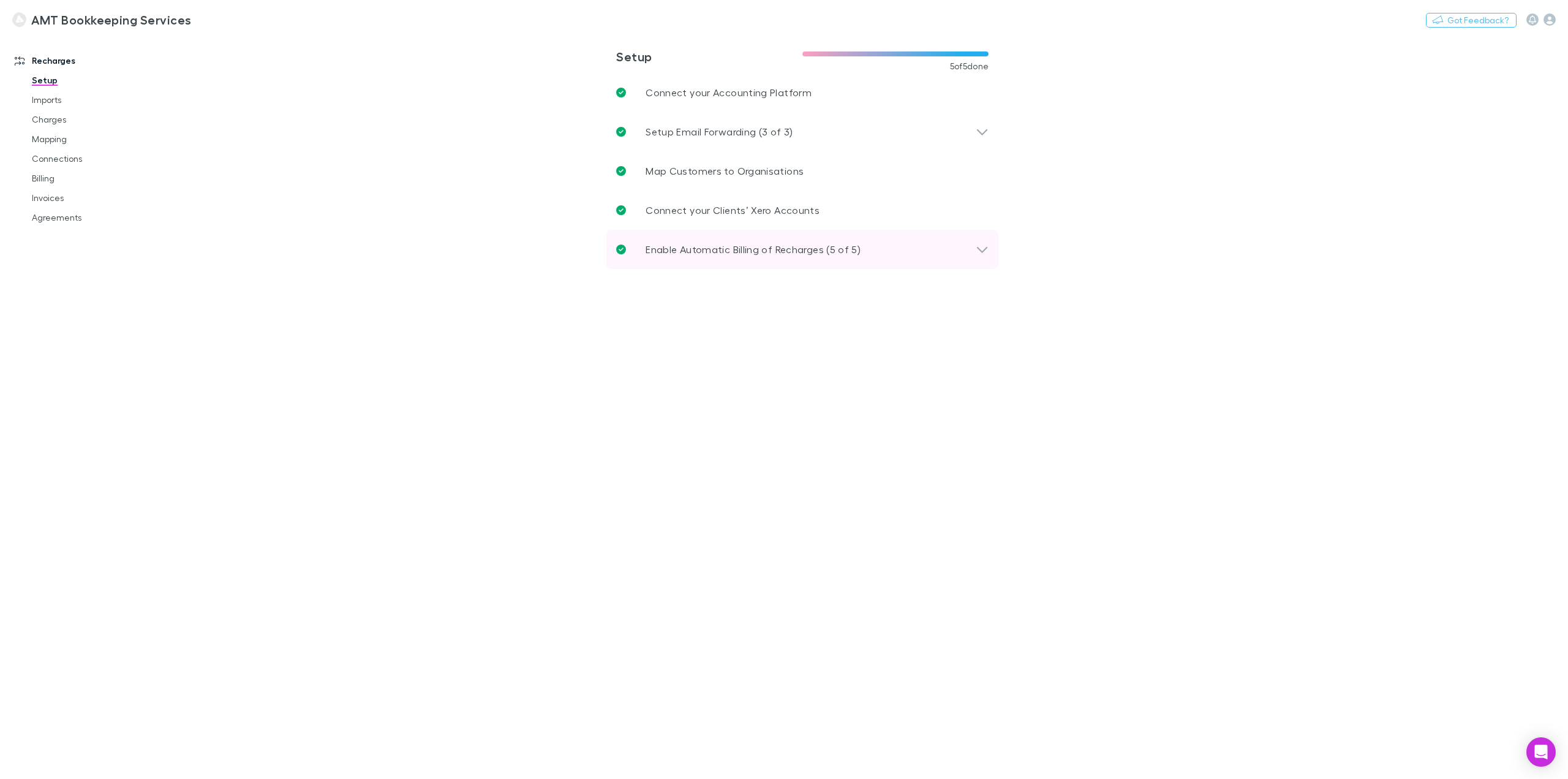
click at [974, 259] on div "Enable Automatic Billing of Recharges (5 of 5)" at bounding box center [802, 249] width 392 height 39
